Goal: Find specific page/section: Find specific page/section

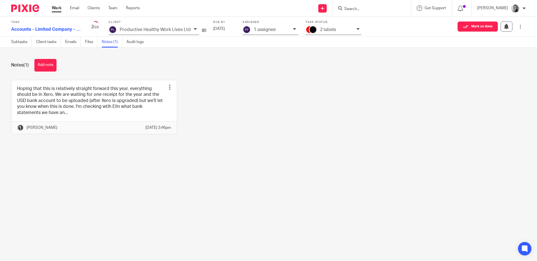
click at [205, 30] on div "Client Productive Healthy Work Lives Ltd" at bounding box center [160, 26] width 105 height 12
click at [204, 30] on div "Client Productive Healthy Work Lives Ltd" at bounding box center [160, 26] width 105 height 12
click at [200, 31] on link at bounding box center [202, 30] width 7 height 6
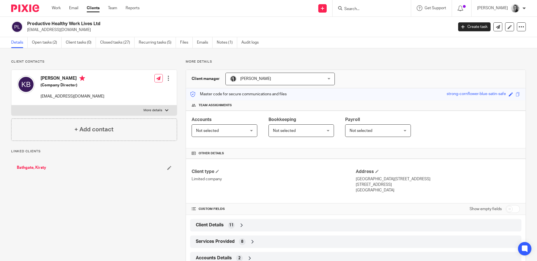
scroll to position [52, 0]
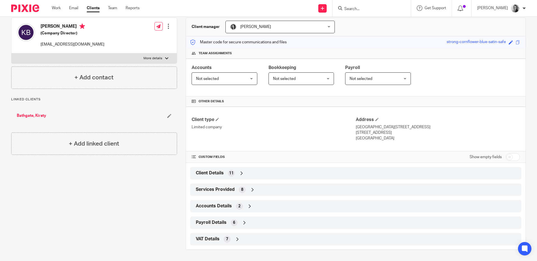
click at [286, 174] on div "Client Details 11" at bounding box center [355, 174] width 322 height 10
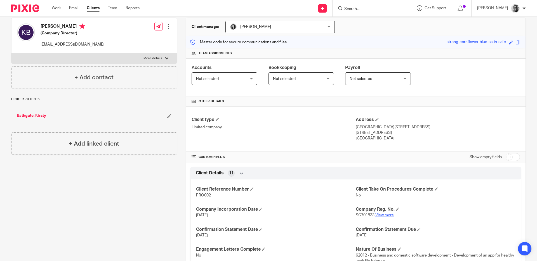
click at [381, 214] on link "View more" at bounding box center [384, 215] width 18 height 4
